Goal: Information Seeking & Learning: Learn about a topic

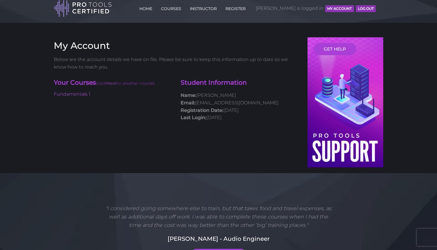
scroll to position [10, 0]
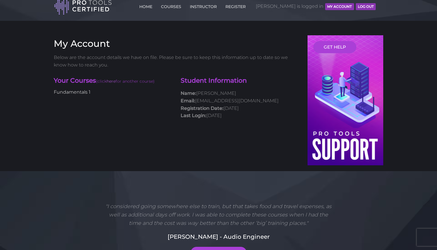
click at [75, 92] on link "Fundamentals 1" at bounding box center [72, 91] width 37 height 5
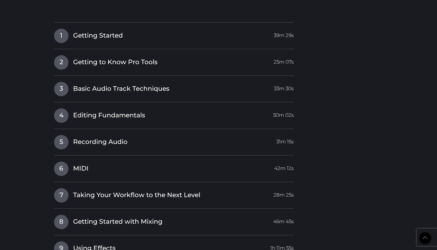
scroll to position [668, 0]
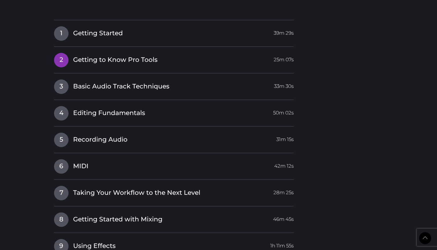
click at [129, 53] on link "2 Getting to Know Pro Tools 25m 07s" at bounding box center [174, 59] width 240 height 12
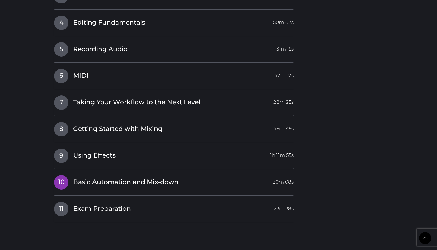
click at [123, 183] on h4 "10 Basic Automation and Mix-down 30m 08s" at bounding box center [174, 182] width 240 height 15
click at [124, 178] on span "Basic Automation and Mix-down" at bounding box center [126, 182] width 106 height 9
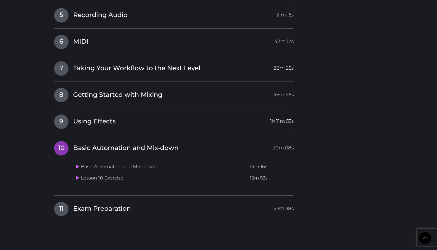
click at [111, 144] on span "Basic Automation and Mix-down" at bounding box center [126, 148] width 106 height 9
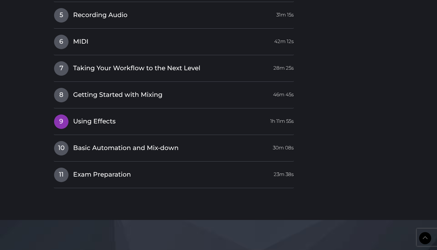
click at [102, 123] on h4 "9 Using Effects 1h 11m 55s" at bounding box center [174, 121] width 240 height 15
click at [102, 119] on span "Using Effects" at bounding box center [94, 121] width 42 height 9
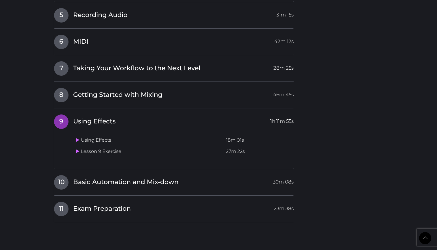
click at [102, 119] on span "Using Effects" at bounding box center [94, 121] width 42 height 9
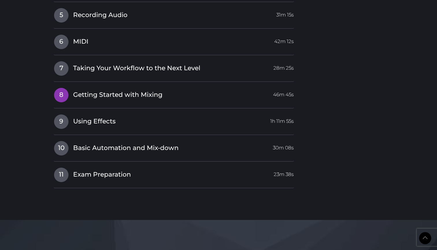
click at [101, 90] on span "Getting Started with Mixing" at bounding box center [117, 94] width 89 height 9
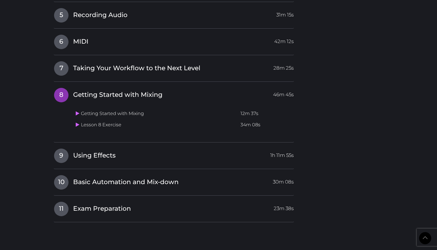
click at [101, 90] on span "Getting Started with Mixing" at bounding box center [117, 94] width 89 height 9
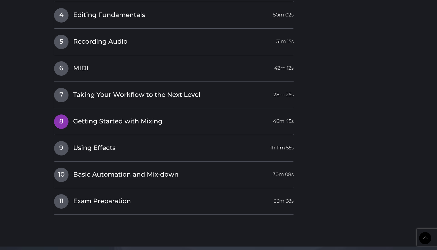
scroll to position [636, 0]
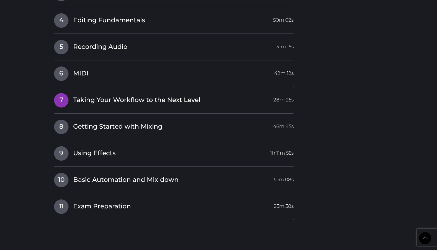
click at [101, 93] on link "7 Taking Your Workflow to the Next Level 28m 25s" at bounding box center [174, 99] width 240 height 12
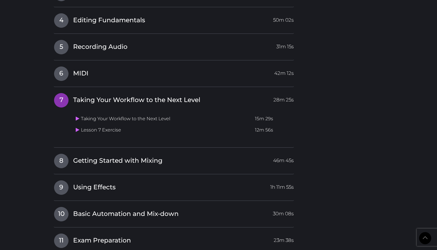
click at [101, 96] on span "Taking Your Workflow to the Next Level" at bounding box center [136, 100] width 127 height 9
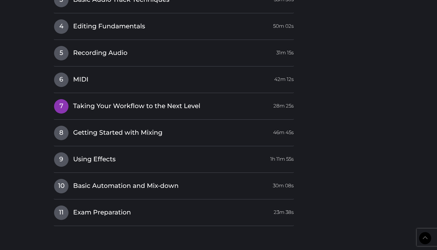
scroll to position [626, 0]
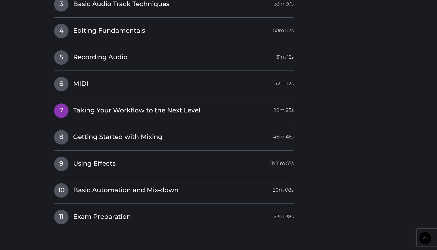
click at [93, 106] on span "Taking Your Workflow to the Next Level" at bounding box center [136, 110] width 127 height 9
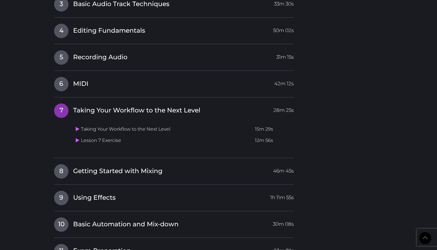
click at [93, 106] on span "Taking Your Workflow to the Next Level" at bounding box center [136, 110] width 127 height 9
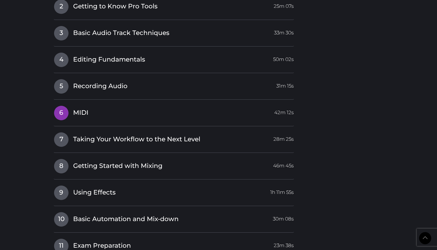
click at [82, 110] on span "MIDI" at bounding box center [80, 112] width 15 height 9
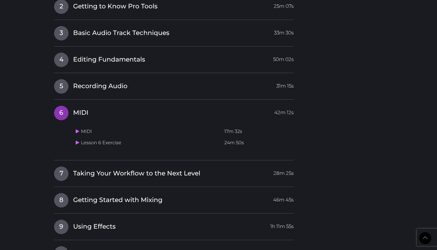
scroll to position [592, 0]
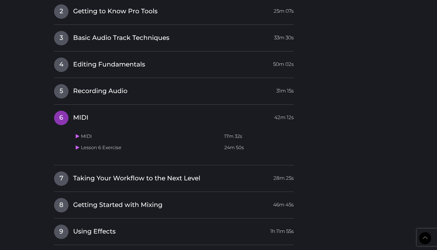
click at [82, 113] on span "MIDI" at bounding box center [80, 117] width 15 height 9
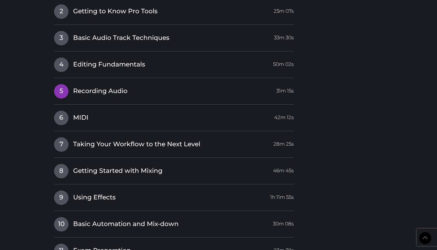
click at [79, 84] on link "5 Recording Audio 31m 15s" at bounding box center [174, 90] width 240 height 12
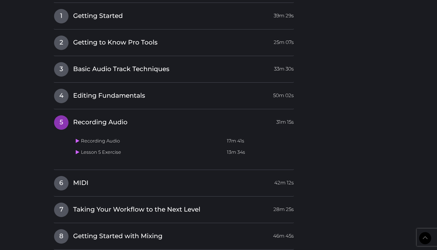
scroll to position [550, 0]
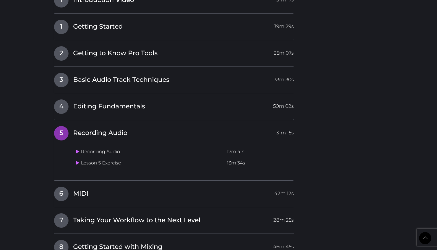
click at [96, 129] on span "Recording Audio" at bounding box center [100, 133] width 54 height 9
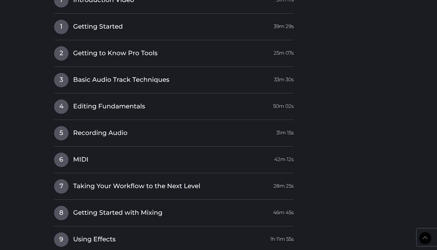
click at [95, 92] on div "I Introduction Video 31m 17s 1 Getting Started 39m 29s Getting Started 19m 38s …" at bounding box center [174, 149] width 240 height 313
click at [95, 99] on link "4 Editing Fundamentals 50m 02s" at bounding box center [174, 105] width 240 height 12
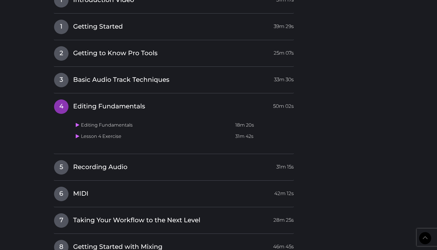
click at [95, 99] on link "4 Editing Fundamentals 50m 02s" at bounding box center [174, 105] width 240 height 12
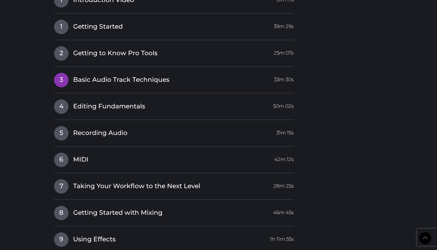
click at [94, 75] on span "Basic Audio Track Techniques" at bounding box center [121, 79] width 96 height 9
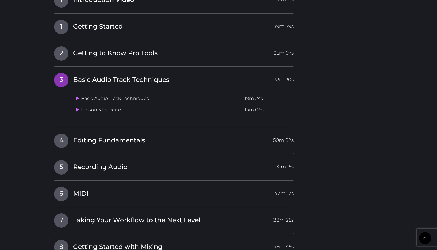
click at [94, 75] on span "Basic Audio Track Techniques" at bounding box center [121, 79] width 96 height 9
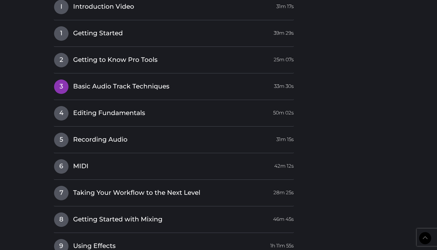
scroll to position [540, 0]
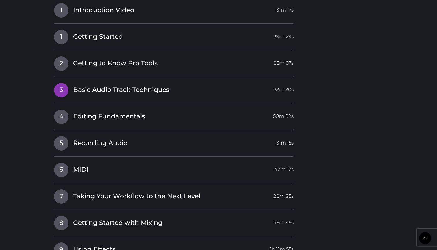
click at [97, 86] on span "Basic Audio Track Techniques" at bounding box center [121, 90] width 96 height 9
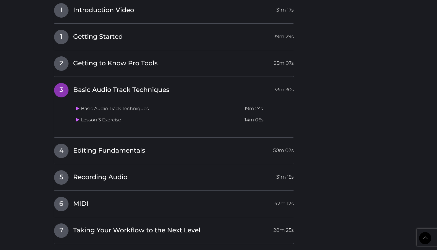
click at [97, 86] on span "Basic Audio Track Techniques" at bounding box center [121, 90] width 96 height 9
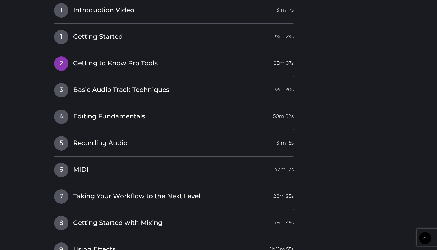
click at [97, 61] on span "Getting to Know Pro Tools" at bounding box center [115, 63] width 84 height 9
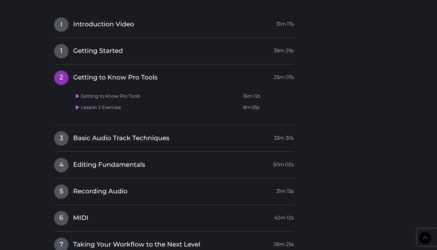
scroll to position [523, 0]
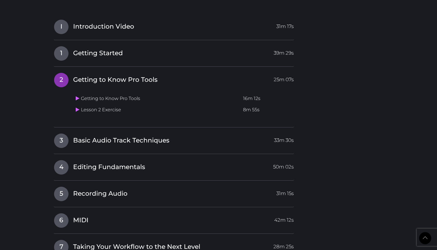
click at [101, 75] on span "Getting to Know Pro Tools" at bounding box center [115, 79] width 84 height 9
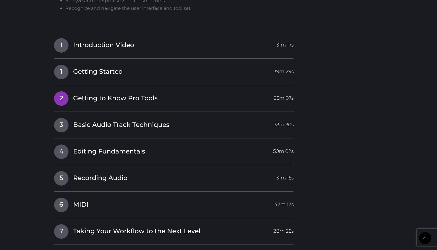
scroll to position [504, 0]
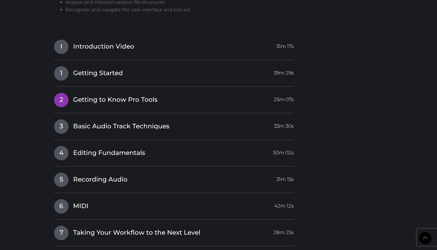
click at [105, 95] on span "Getting to Know Pro Tools" at bounding box center [115, 99] width 84 height 9
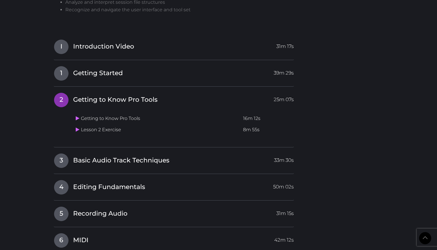
click at [122, 95] on span "Getting to Know Pro Tools" at bounding box center [115, 99] width 84 height 9
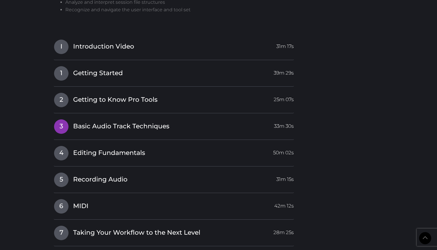
click at [121, 122] on span "Basic Audio Track Techniques" at bounding box center [121, 126] width 96 height 9
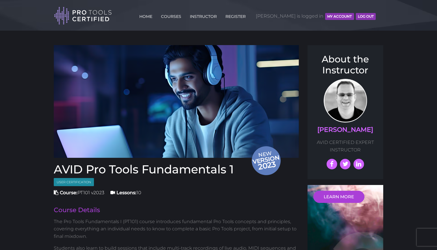
scroll to position [0, 0]
